Goal: Check status: Check status

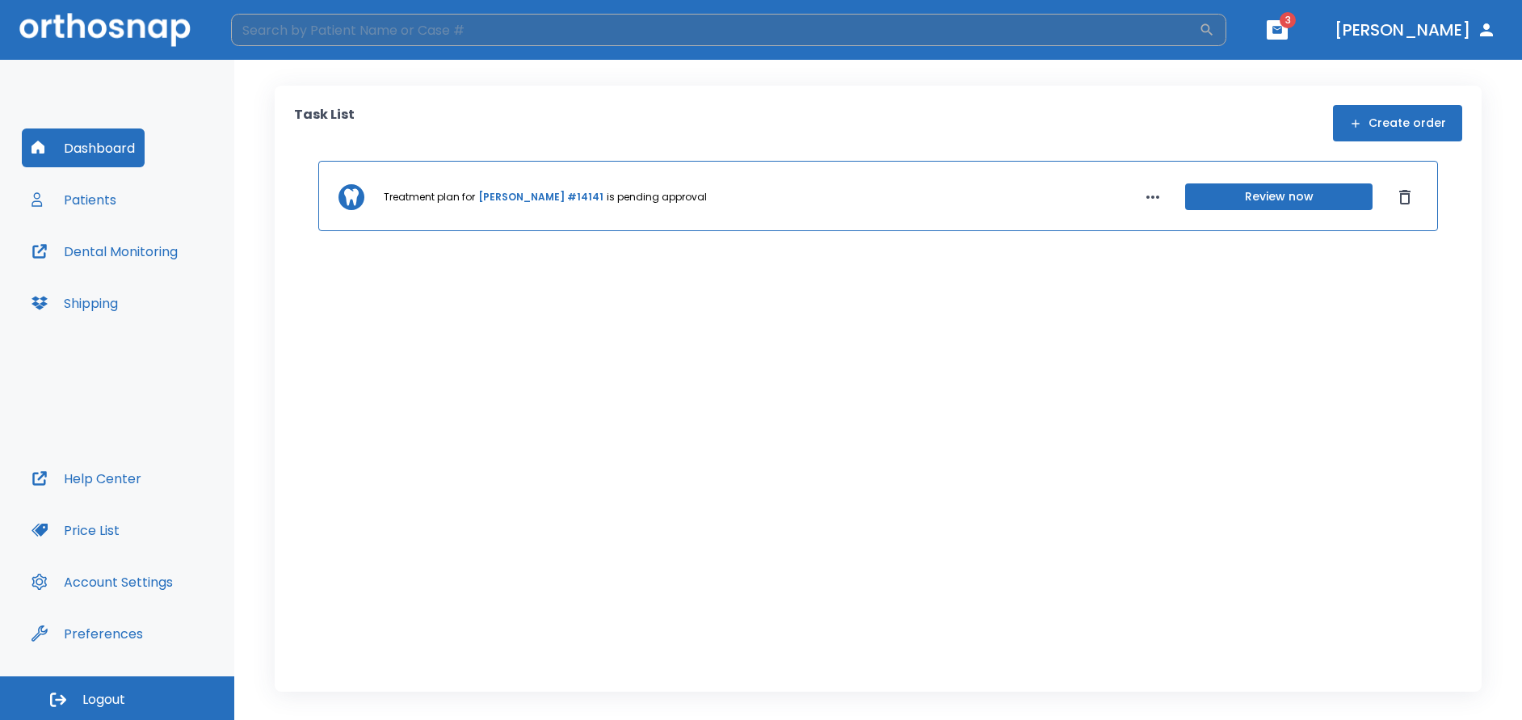
click at [339, 32] on input "search" at bounding box center [715, 30] width 968 height 32
type input "[PERSON_NAME]"
click at [90, 200] on button "Patients" at bounding box center [74, 199] width 104 height 39
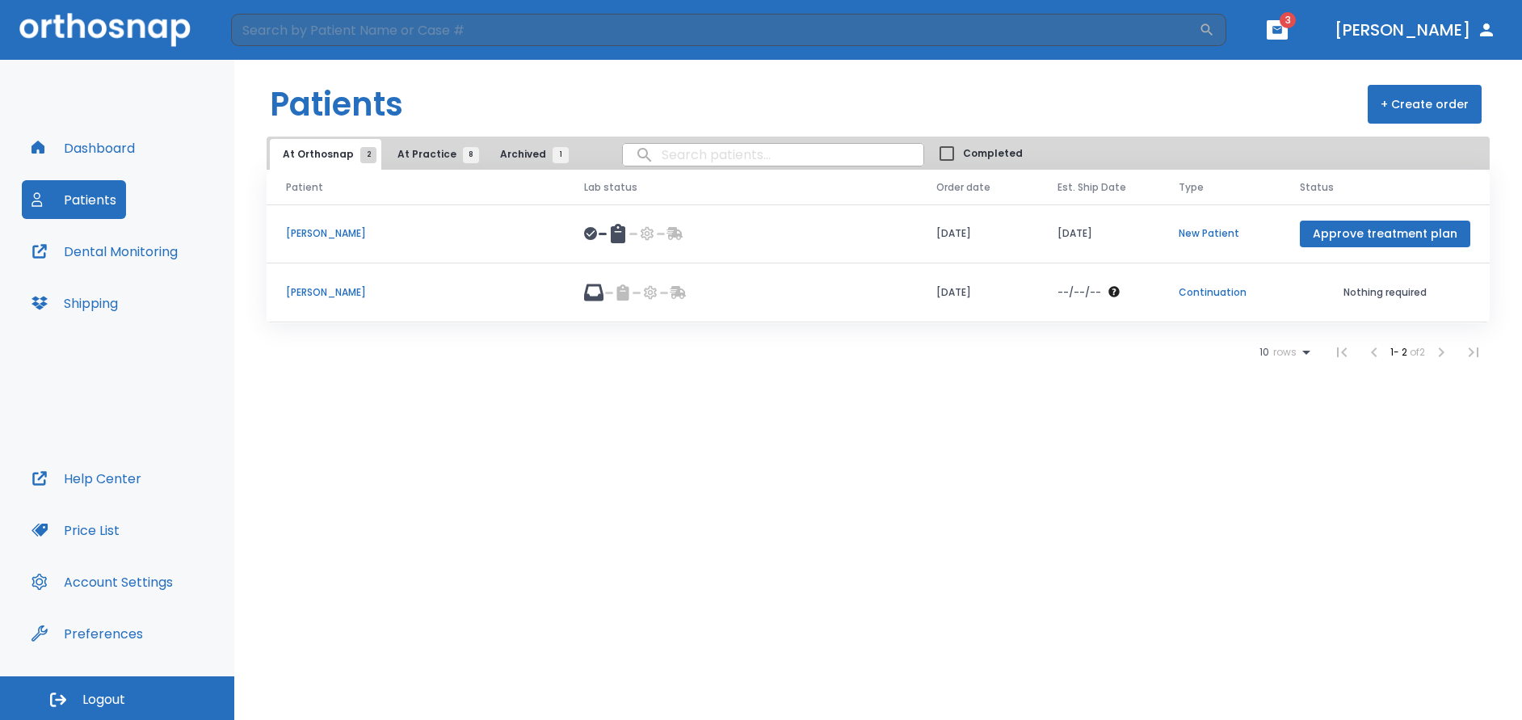
click at [316, 291] on p "[PERSON_NAME]" at bounding box center [415, 292] width 259 height 15
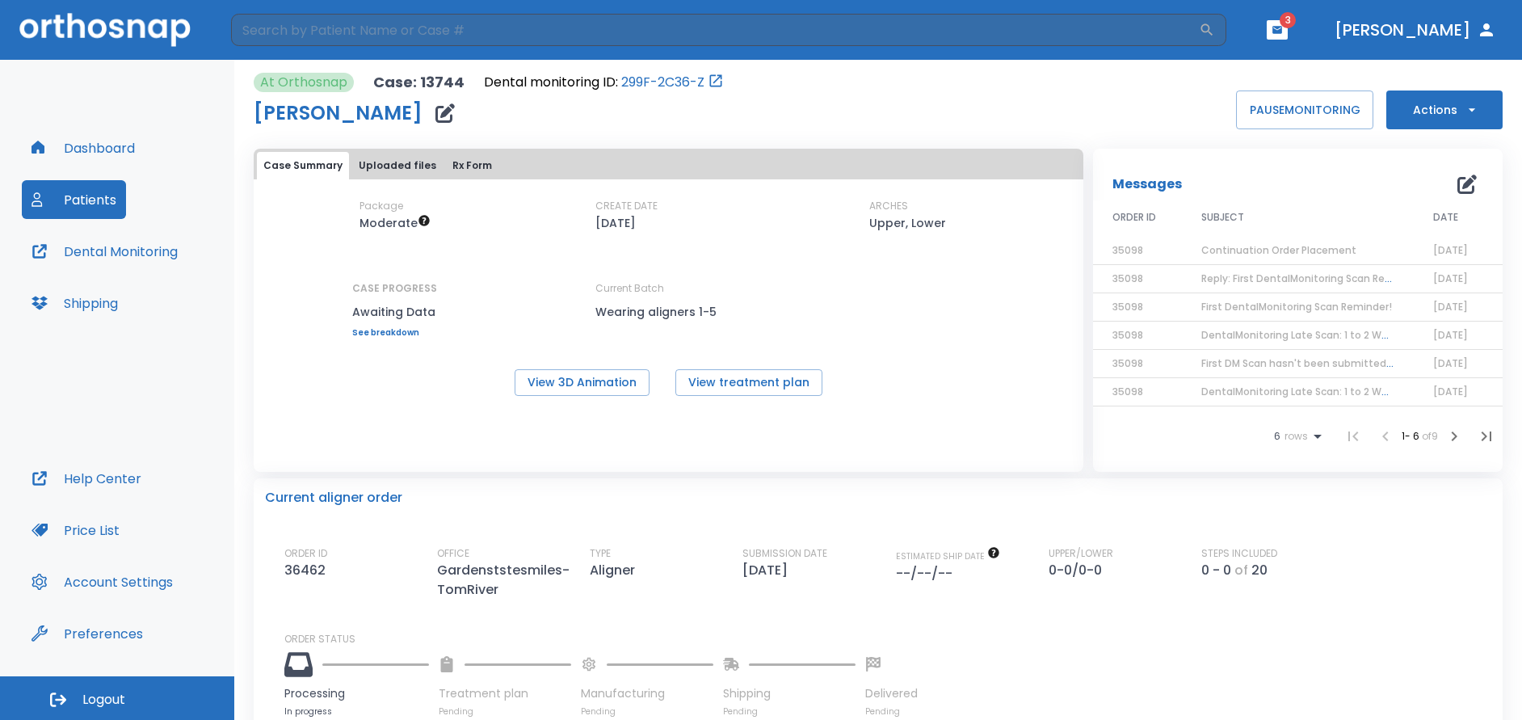
click at [1283, 35] on icon "button" at bounding box center [1277, 29] width 11 height 11
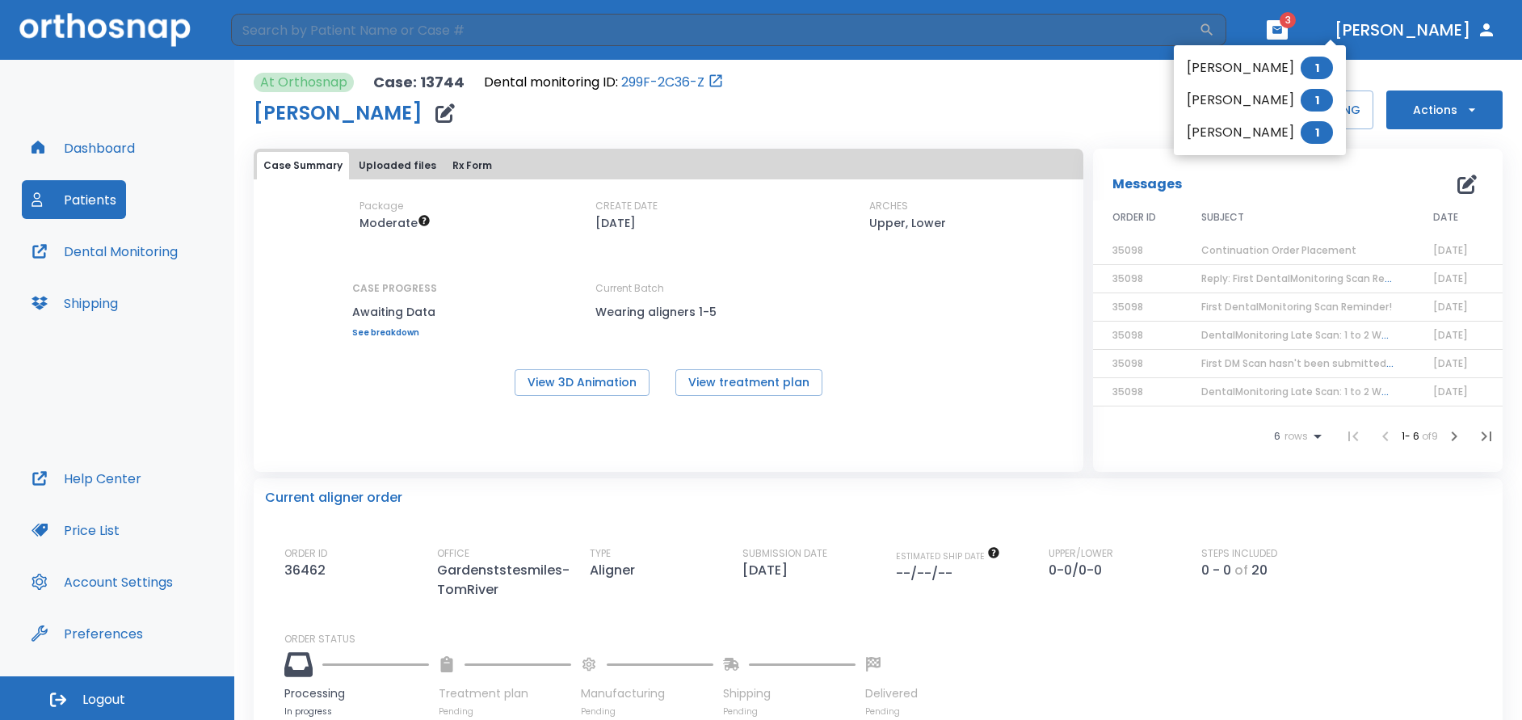
click at [96, 151] on div at bounding box center [761, 360] width 1522 height 720
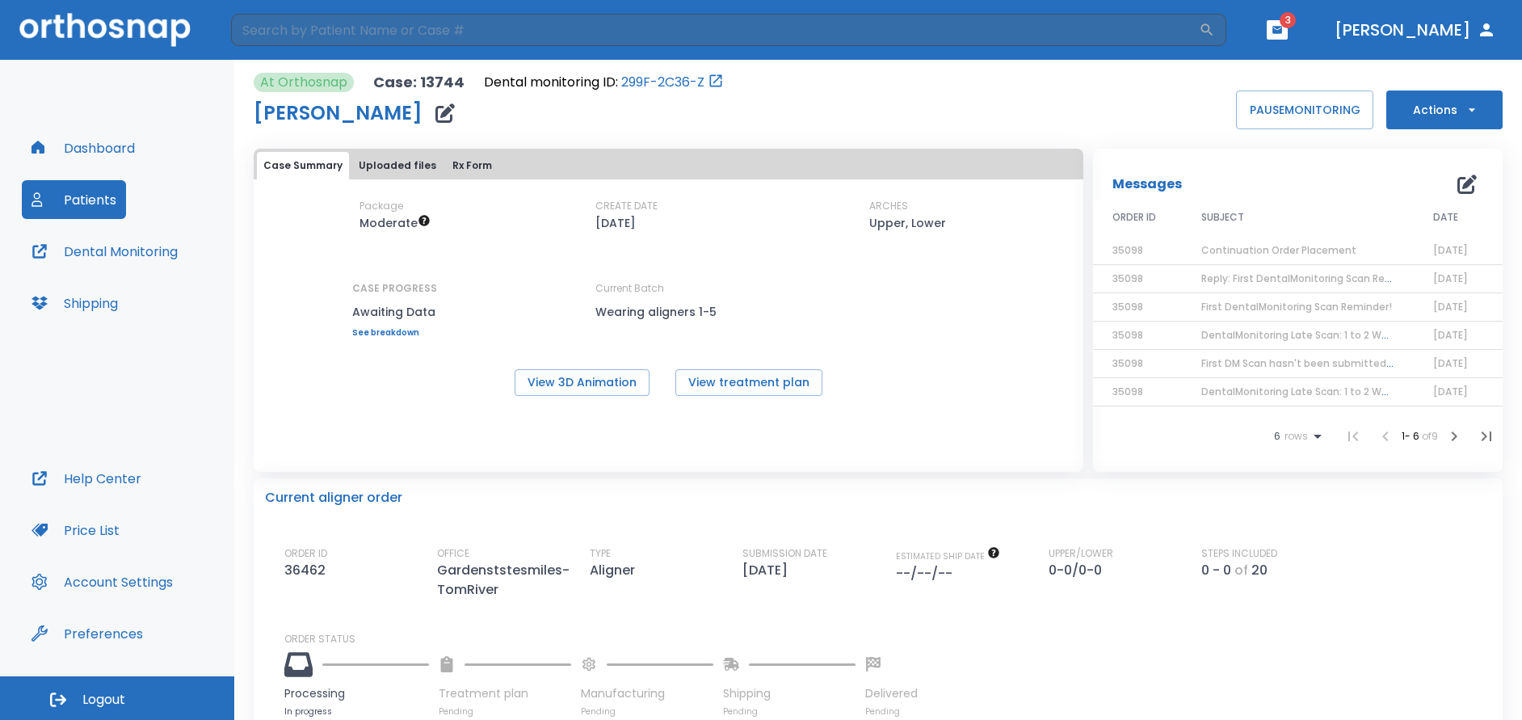
click at [96, 151] on button "Dashboard" at bounding box center [83, 147] width 123 height 39
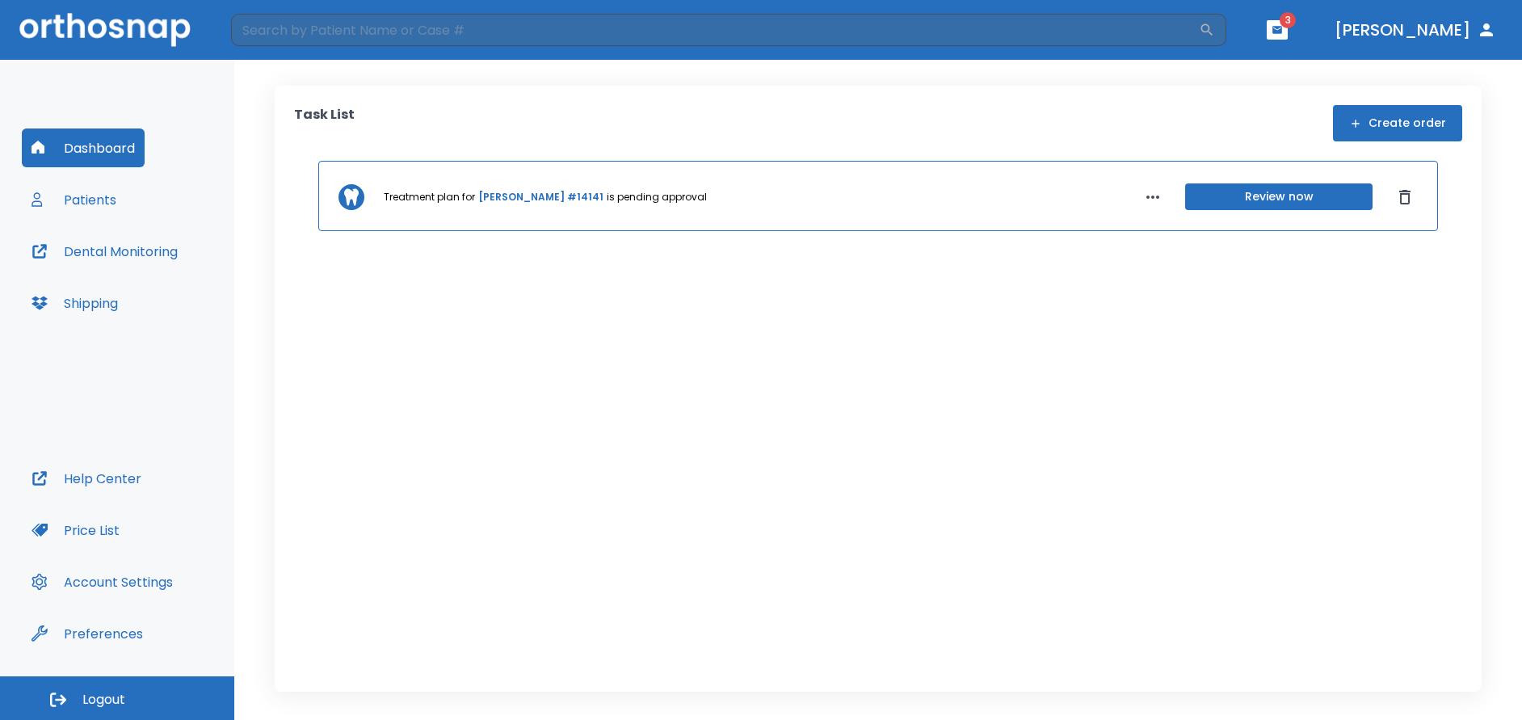
click at [118, 252] on button "Dental Monitoring" at bounding box center [105, 251] width 166 height 39
click at [522, 196] on link "[PERSON_NAME] #14141" at bounding box center [540, 197] width 125 height 15
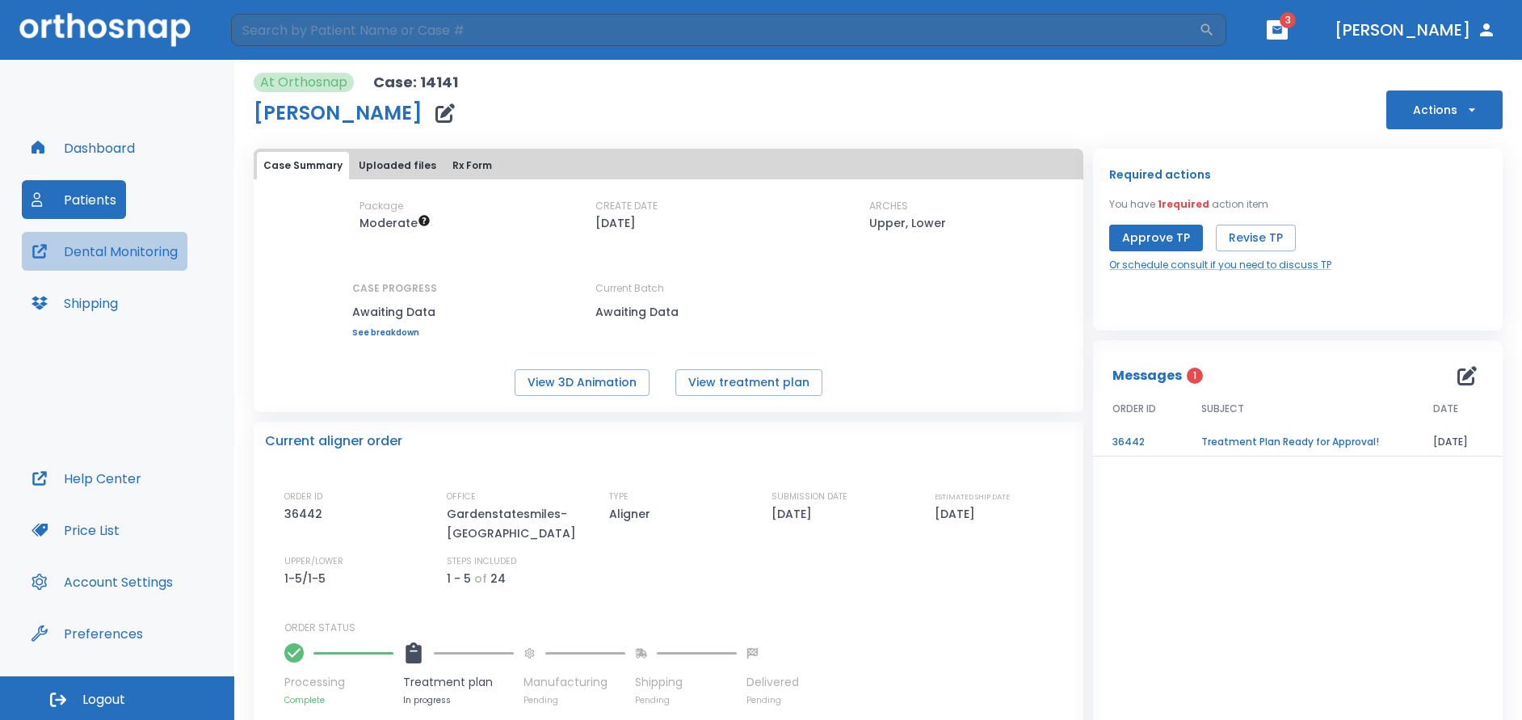
click at [105, 258] on button "Dental Monitoring" at bounding box center [105, 251] width 166 height 39
click at [116, 254] on button "Dental Monitoring" at bounding box center [105, 251] width 166 height 39
click at [116, 147] on button "Dashboard" at bounding box center [83, 147] width 123 height 39
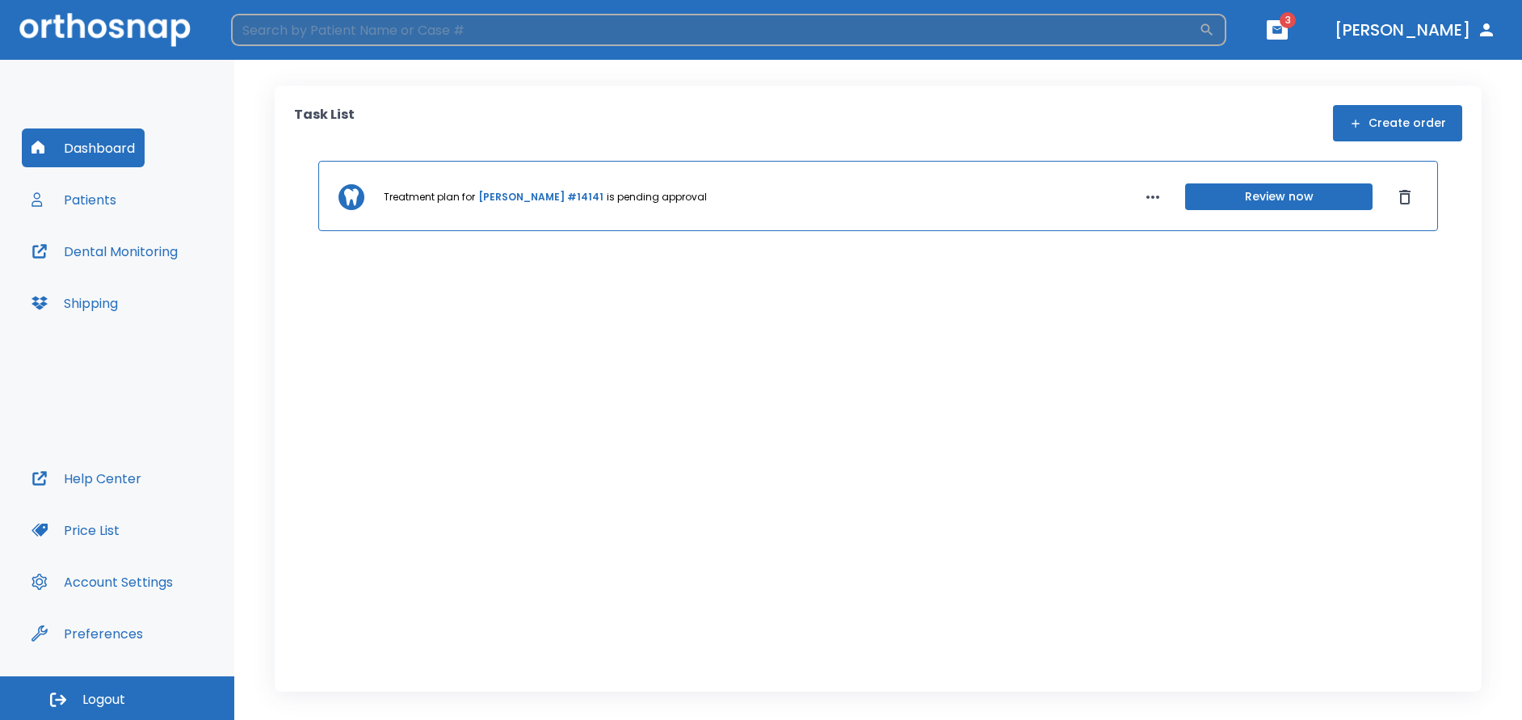
click at [397, 32] on input "search" at bounding box center [715, 30] width 968 height 32
type input "[PERSON_NAME]"
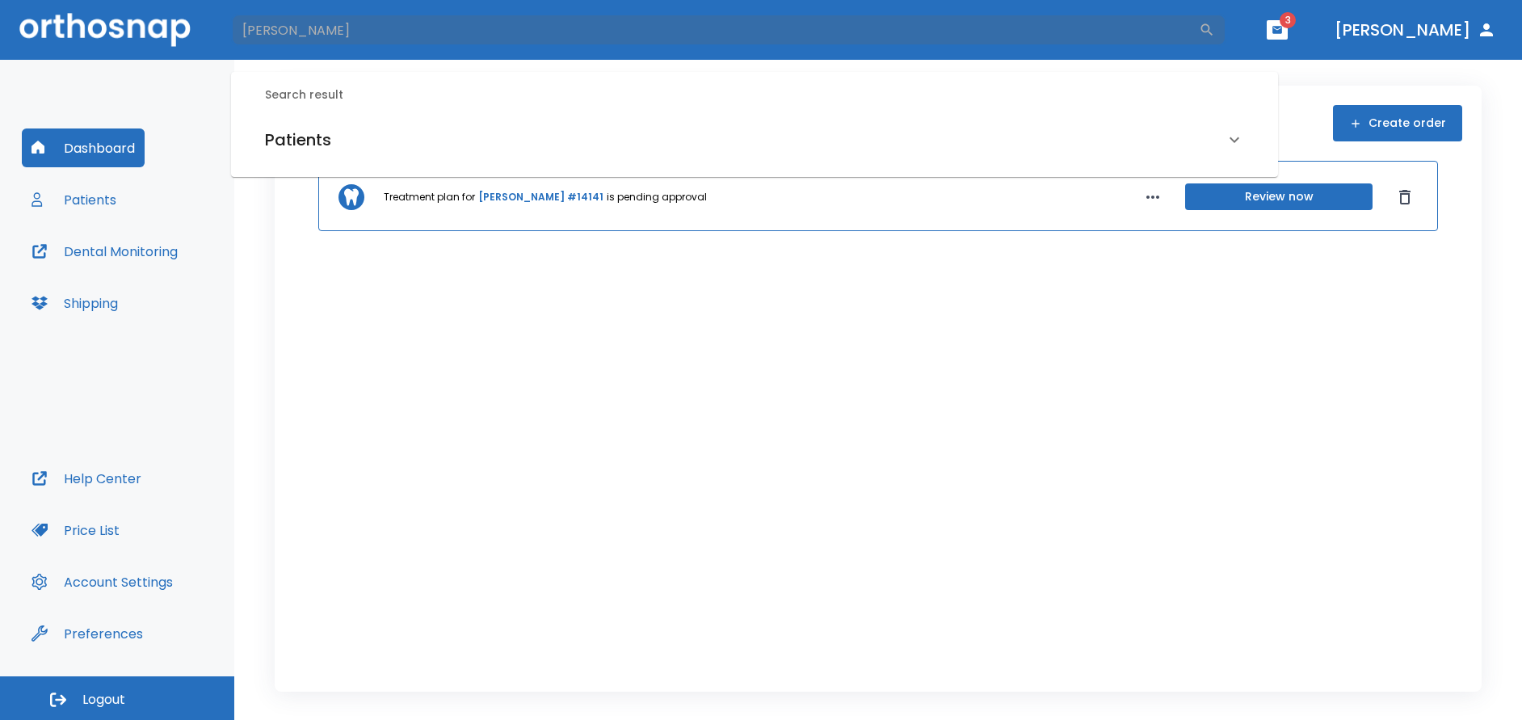
click at [330, 139] on h6 "Patients" at bounding box center [298, 140] width 66 height 26
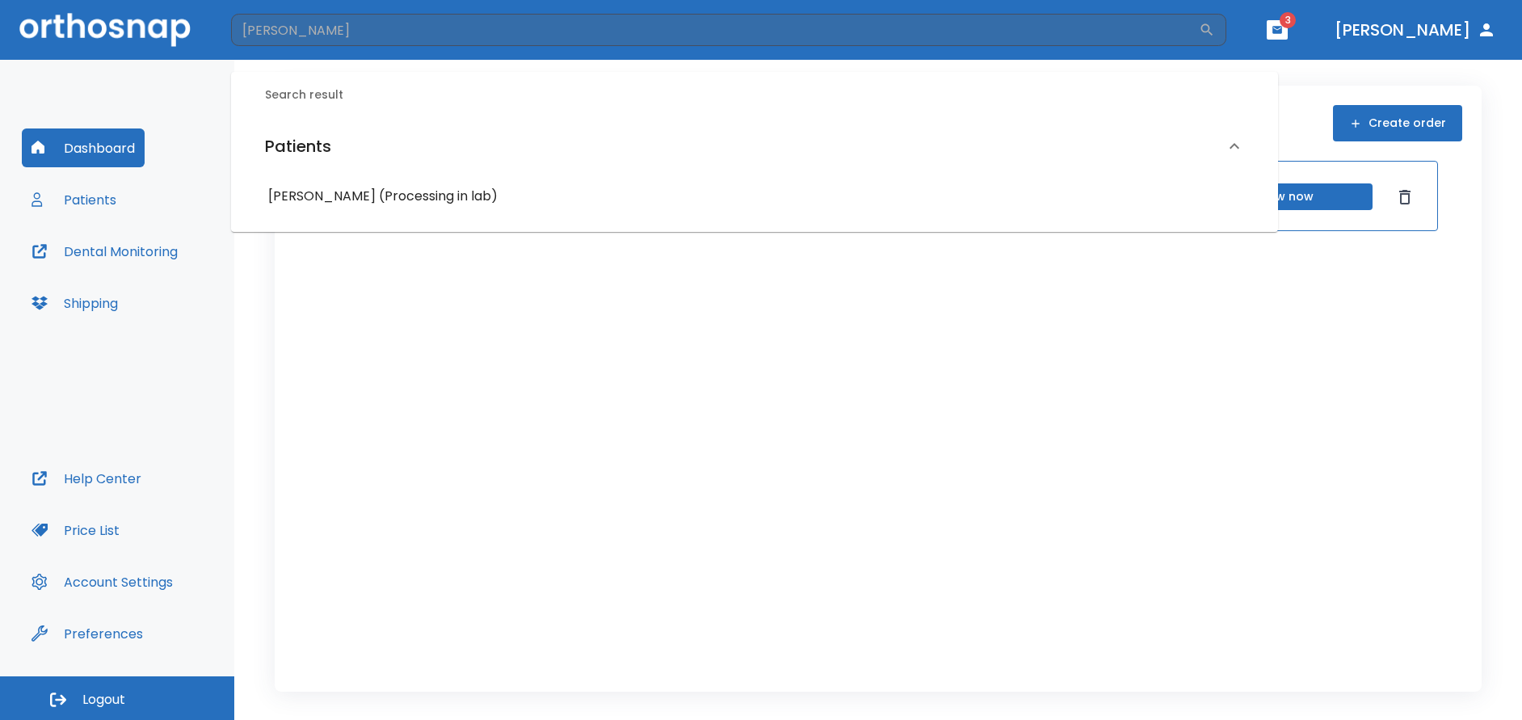
click at [355, 199] on h6 "[PERSON_NAME] (Processing in lab)" at bounding box center [754, 196] width 973 height 23
